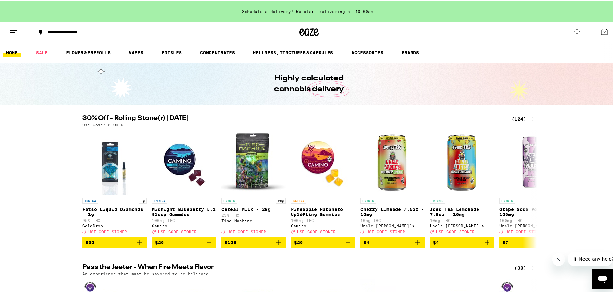
click at [516, 115] on div "(124)" at bounding box center [524, 118] width 24 height 8
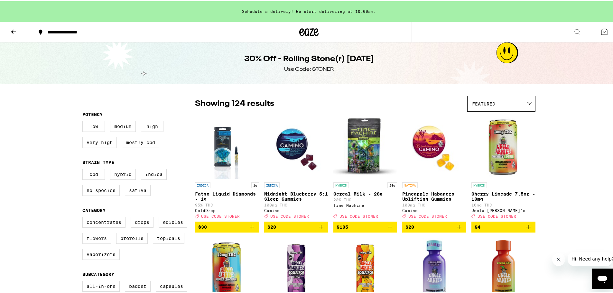
click at [100, 242] on label "Flowers" at bounding box center [96, 237] width 29 height 11
click at [84, 217] on input "Flowers" at bounding box center [84, 217] width 0 height 0
checkbox input "true"
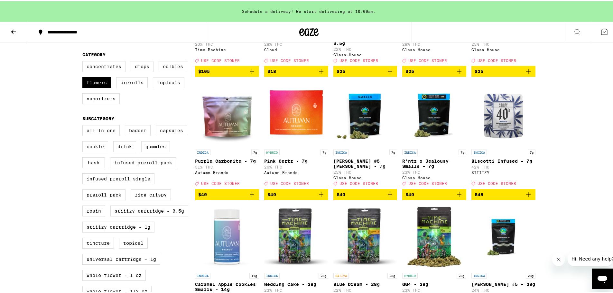
scroll to position [161, 0]
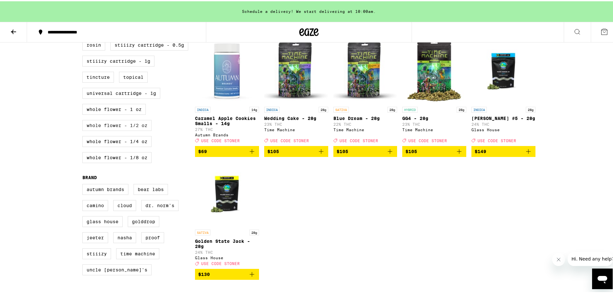
click at [128, 130] on label "Whole Flower - 1/2 oz" at bounding box center [116, 124] width 69 height 11
checkbox input "true"
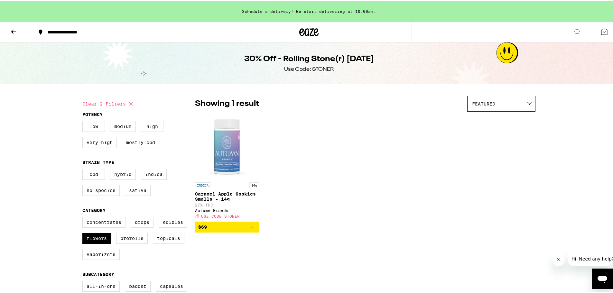
click at [239, 230] on span "$69" at bounding box center [227, 226] width 58 height 8
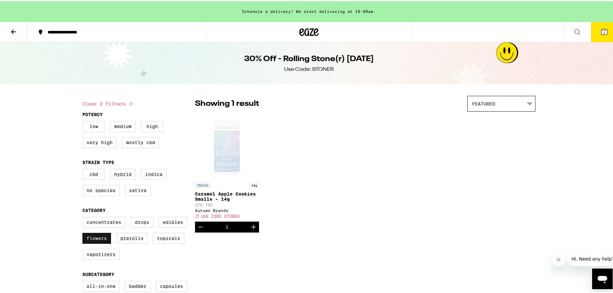
click at [94, 243] on label "Flowers" at bounding box center [96, 237] width 29 height 11
click at [84, 217] on input "Flowers" at bounding box center [84, 217] width 0 height 0
checkbox input "false"
click at [106, 227] on label "Concentrates" at bounding box center [103, 221] width 43 height 11
click at [84, 217] on input "Concentrates" at bounding box center [84, 217] width 0 height 0
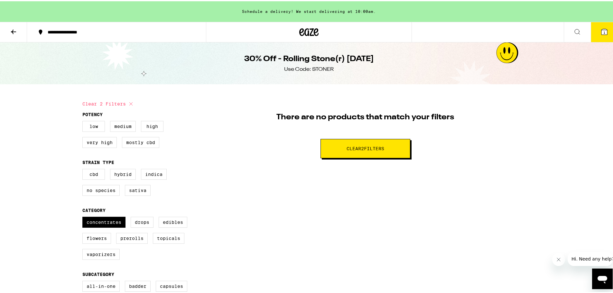
click at [129, 101] on icon at bounding box center [131, 103] width 8 height 8
checkbox input "false"
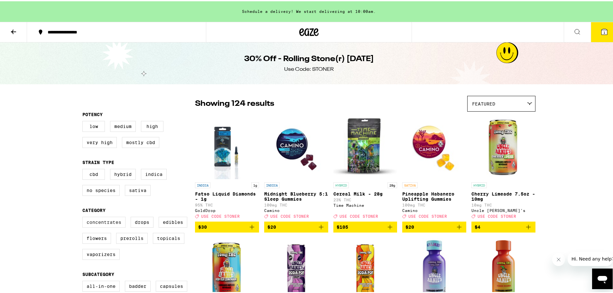
click at [111, 224] on label "Concentrates" at bounding box center [103, 221] width 43 height 11
click at [84, 217] on input "Concentrates" at bounding box center [84, 217] width 0 height 0
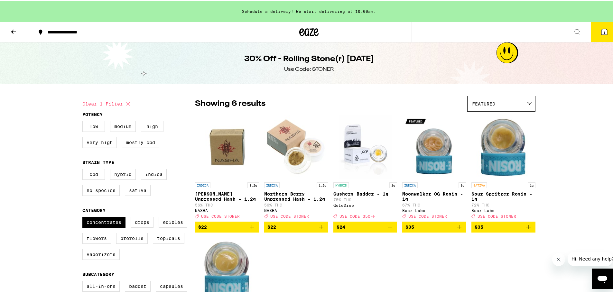
click at [107, 102] on button "Clear 1 filter" at bounding box center [107, 103] width 50 height 16
checkbox input "false"
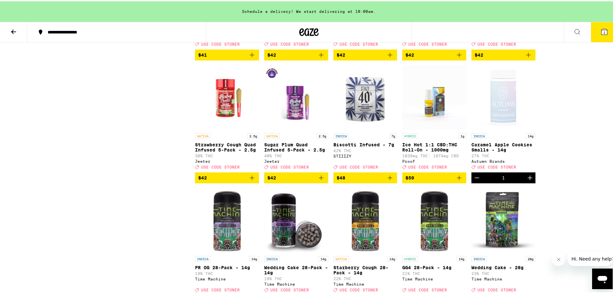
scroll to position [2702, 0]
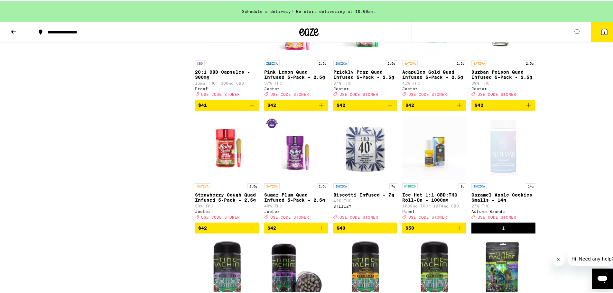
click at [558, 260] on icon "Close message from company" at bounding box center [558, 259] width 5 height 5
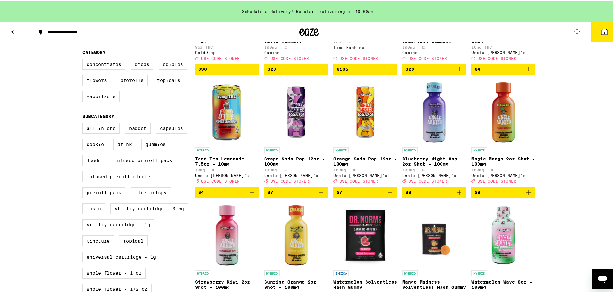
scroll to position [0, 0]
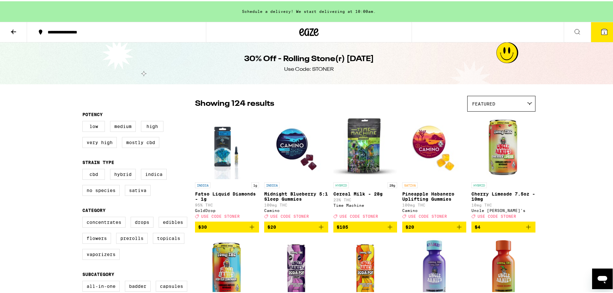
click at [304, 31] on icon at bounding box center [308, 31] width 19 height 12
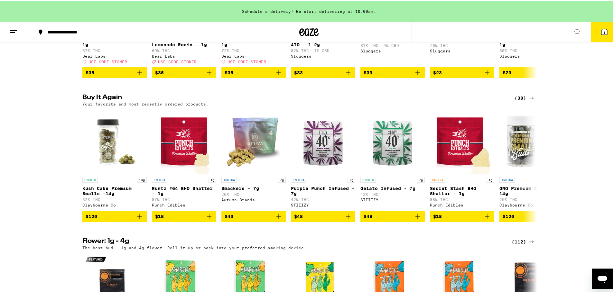
scroll to position [483, 0]
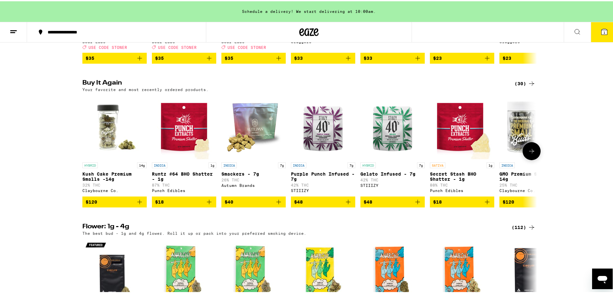
click at [486, 205] on icon "Add to bag" at bounding box center [488, 201] width 8 height 8
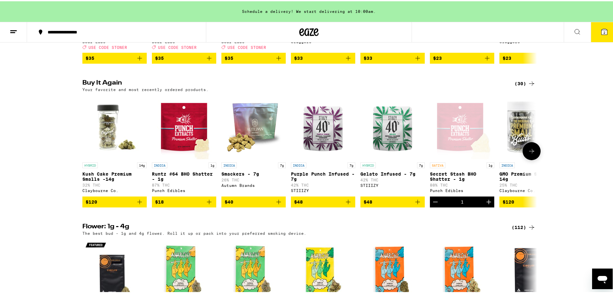
click at [205, 205] on icon "Add to bag" at bounding box center [209, 201] width 8 height 8
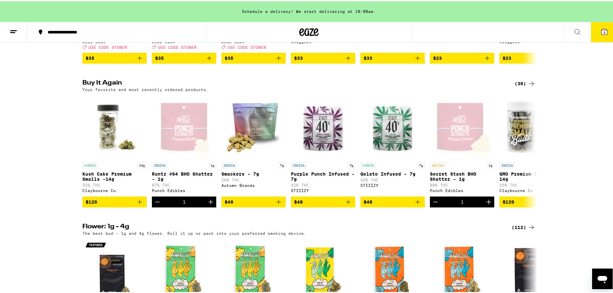
click at [601, 34] on icon at bounding box center [605, 31] width 8 height 8
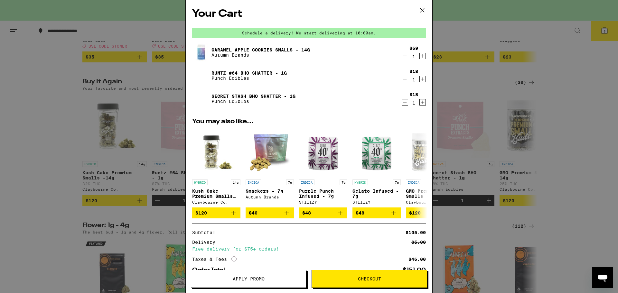
click at [262, 280] on span "Apply Promo" at bounding box center [249, 279] width 32 height 5
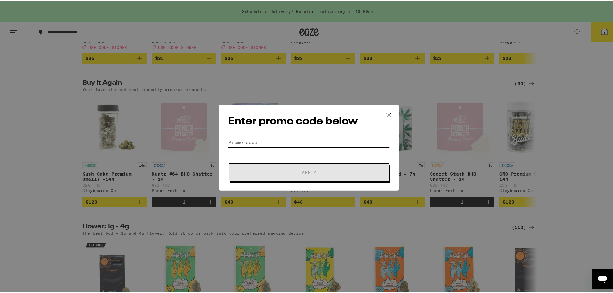
click at [263, 142] on input "Promo Code" at bounding box center [309, 142] width 162 height 10
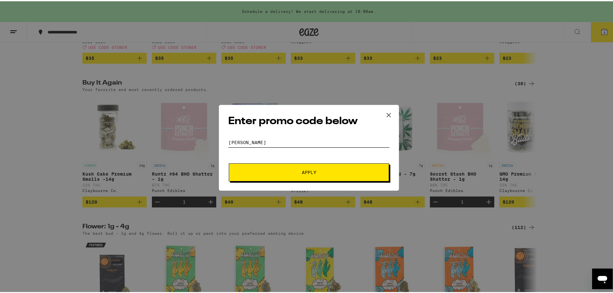
type input "[PERSON_NAME]"
click at [310, 168] on button "Apply" at bounding box center [309, 171] width 160 height 18
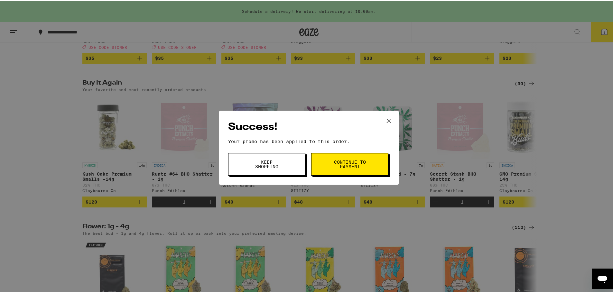
click at [339, 165] on span "Continue to payment" at bounding box center [350, 163] width 33 height 9
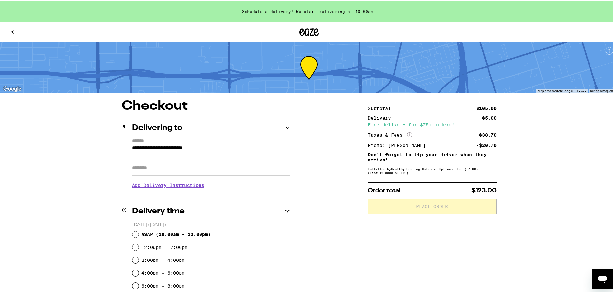
click at [224, 171] on input "Apt/Suite" at bounding box center [211, 166] width 158 height 15
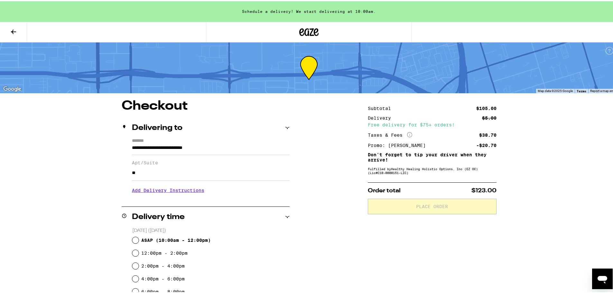
type input "**"
click at [194, 194] on h3 "Add Delivery Instructions" at bounding box center [211, 189] width 158 height 15
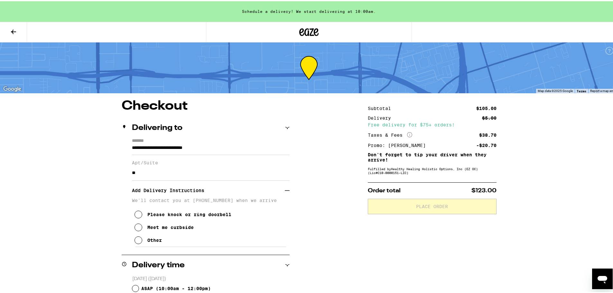
click at [135, 243] on icon at bounding box center [139, 239] width 8 height 8
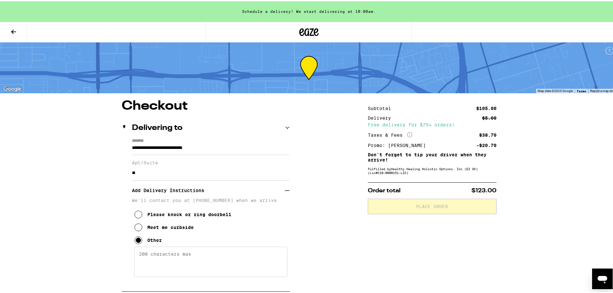
click at [154, 257] on textarea "Enter any other delivery instructions you want driver to know" at bounding box center [210, 261] width 153 height 30
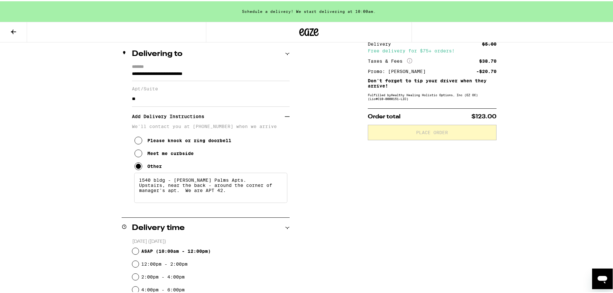
scroll to position [97, 0]
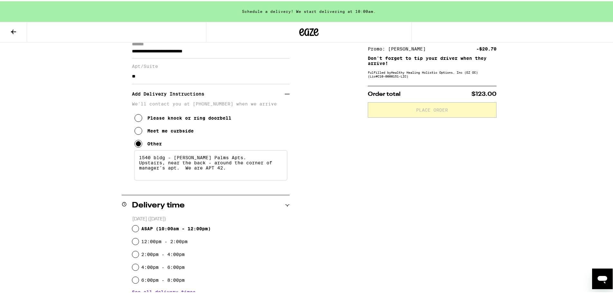
type textarea "1540 bldg - [PERSON_NAME] Palms Apts. Upstairs, near the back - around the corn…"
click at [132, 228] on input "ASAP ( 10:00am - 12:00pm )" at bounding box center [135, 227] width 6 height 6
radio input "true"
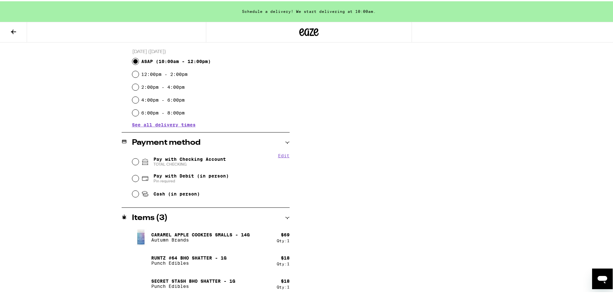
scroll to position [268, 0]
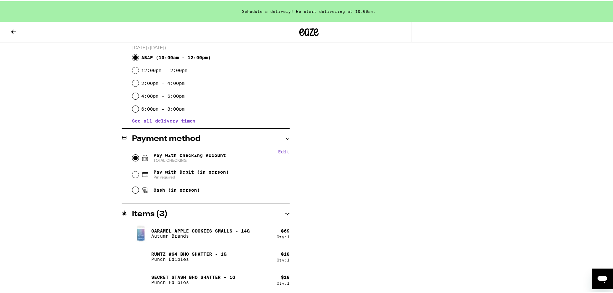
click at [134, 156] on input "Pay with Checking Account TOTAL CHECKING" at bounding box center [135, 157] width 6 height 6
radio input "true"
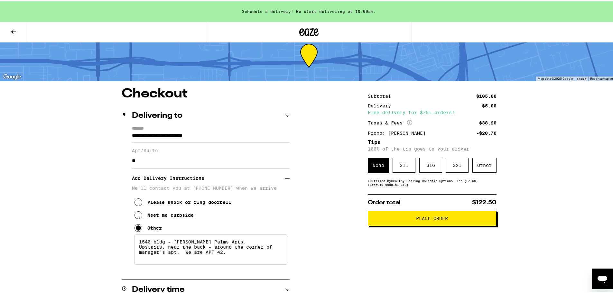
scroll to position [0, 0]
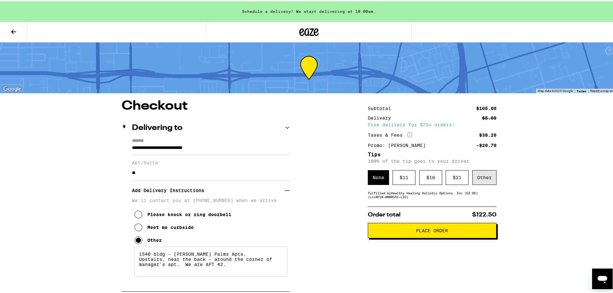
click at [479, 176] on div "Other" at bounding box center [485, 176] width 24 height 15
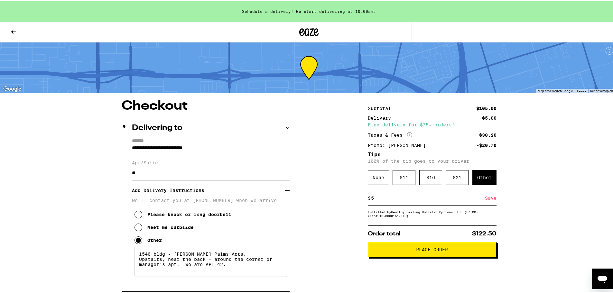
type input "5"
click at [489, 198] on div "Save" at bounding box center [491, 197] width 12 height 14
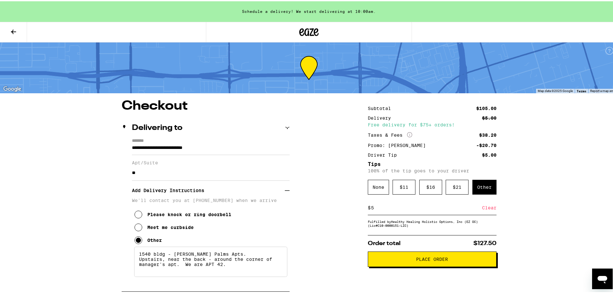
click at [395, 261] on span "Place Order" at bounding box center [433, 258] width 118 height 5
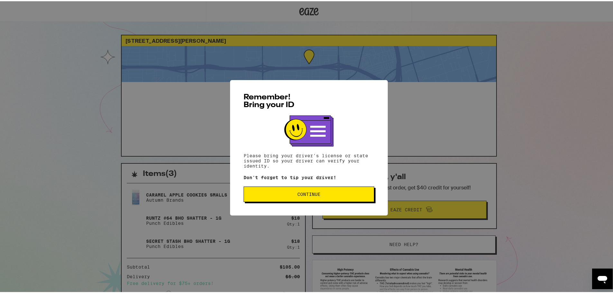
click at [337, 195] on span "Continue" at bounding box center [309, 193] width 120 height 5
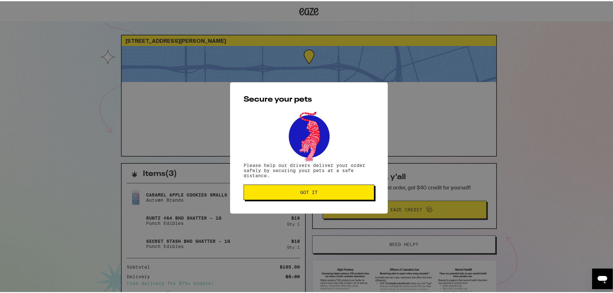
click at [337, 195] on button "Got it" at bounding box center [309, 191] width 131 height 15
